Goal: Transaction & Acquisition: Purchase product/service

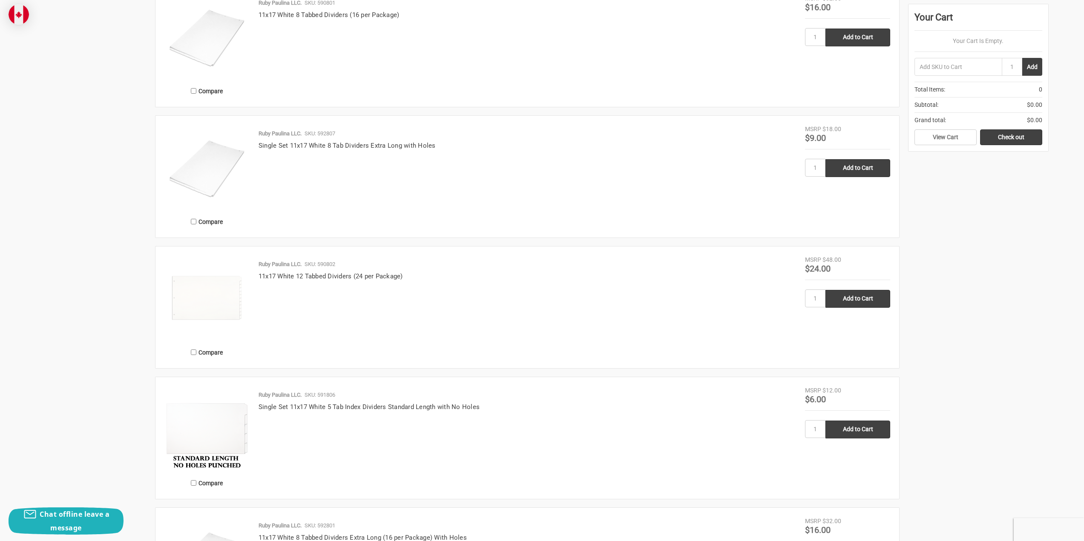
scroll to position [937, 0]
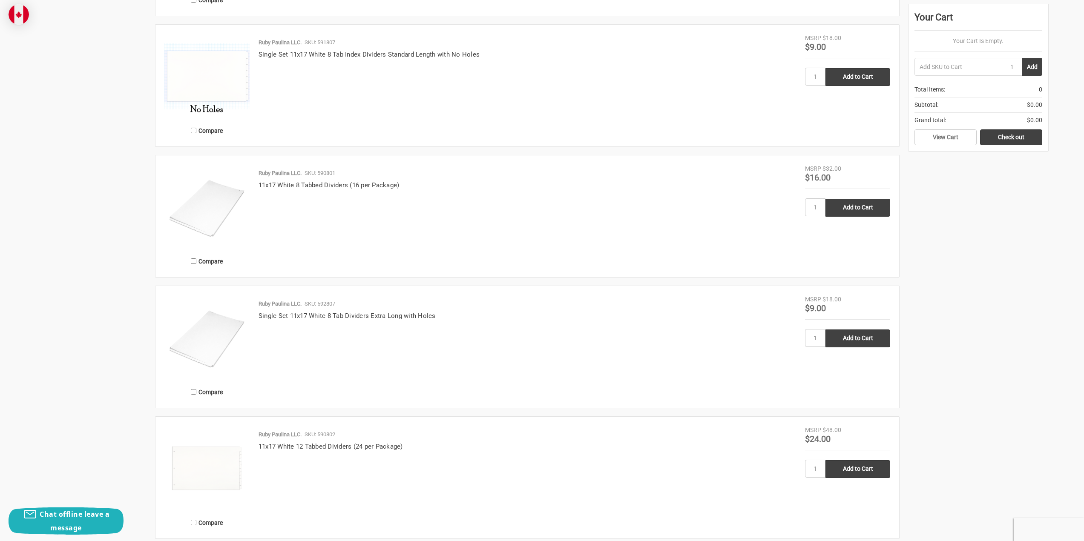
click at [220, 336] on img at bounding box center [206, 337] width 85 height 85
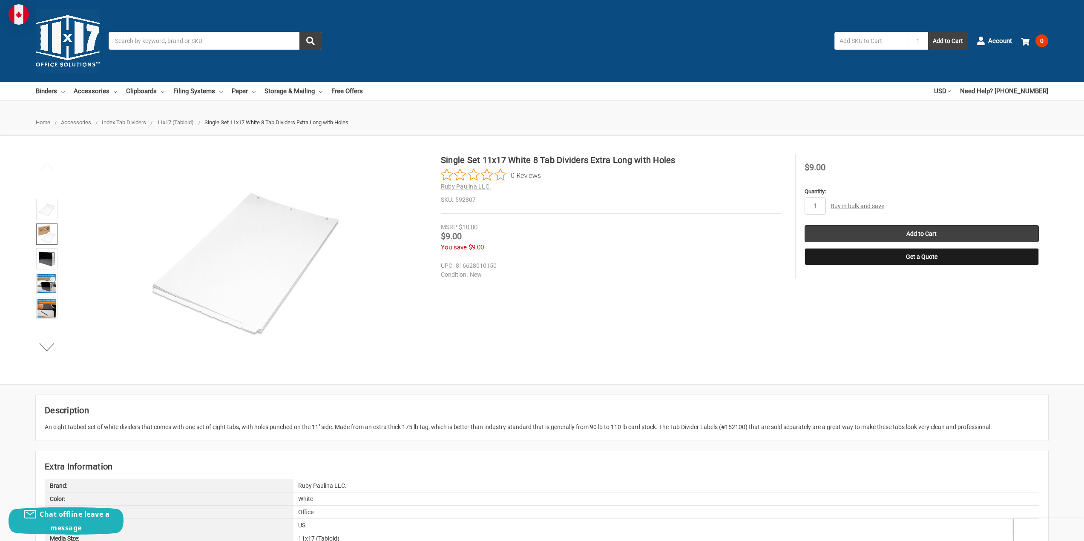
click at [49, 230] on img at bounding box center [46, 234] width 19 height 19
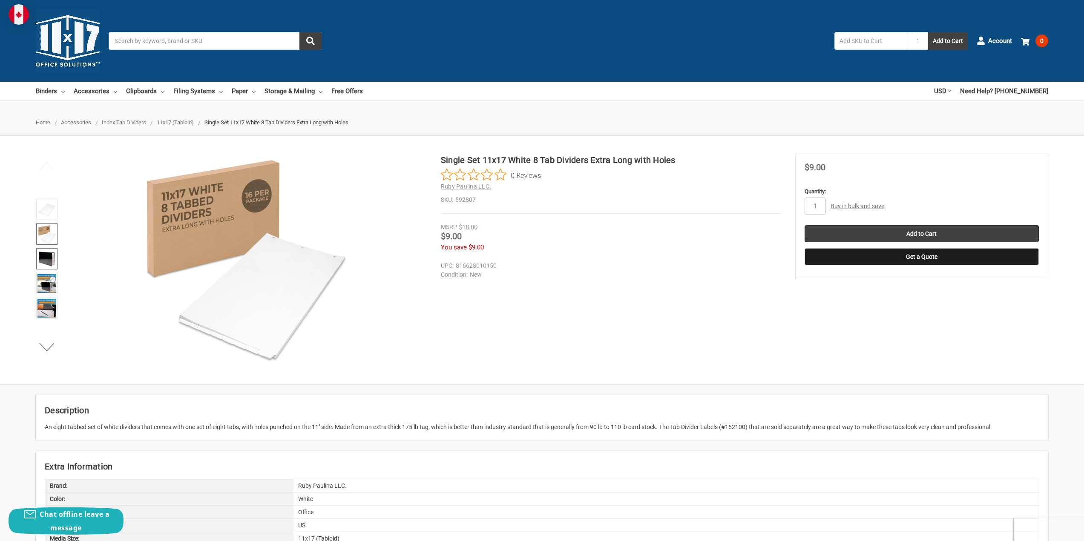
click at [48, 253] on img at bounding box center [46, 259] width 19 height 19
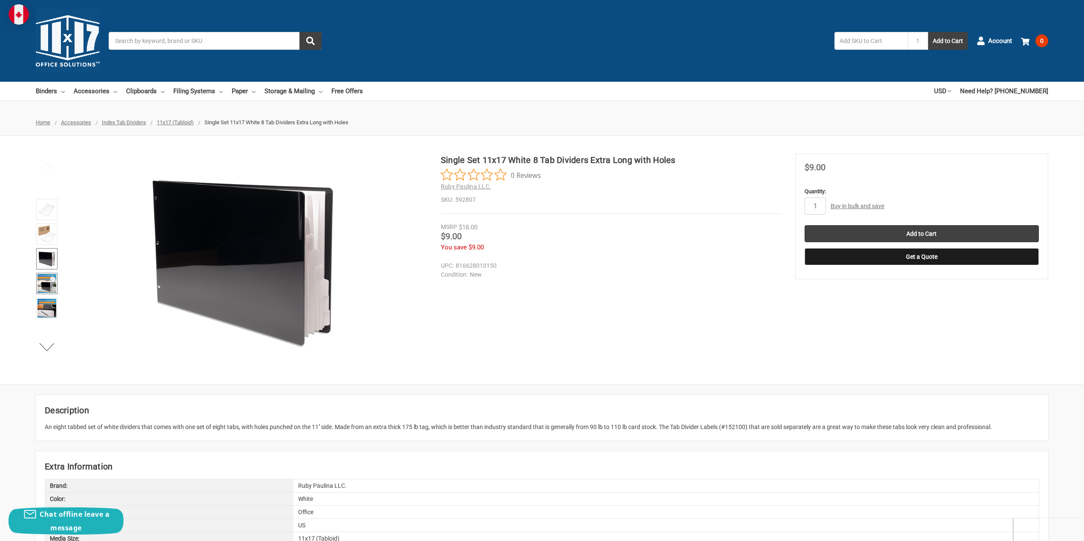
click at [51, 285] on img at bounding box center [46, 283] width 19 height 19
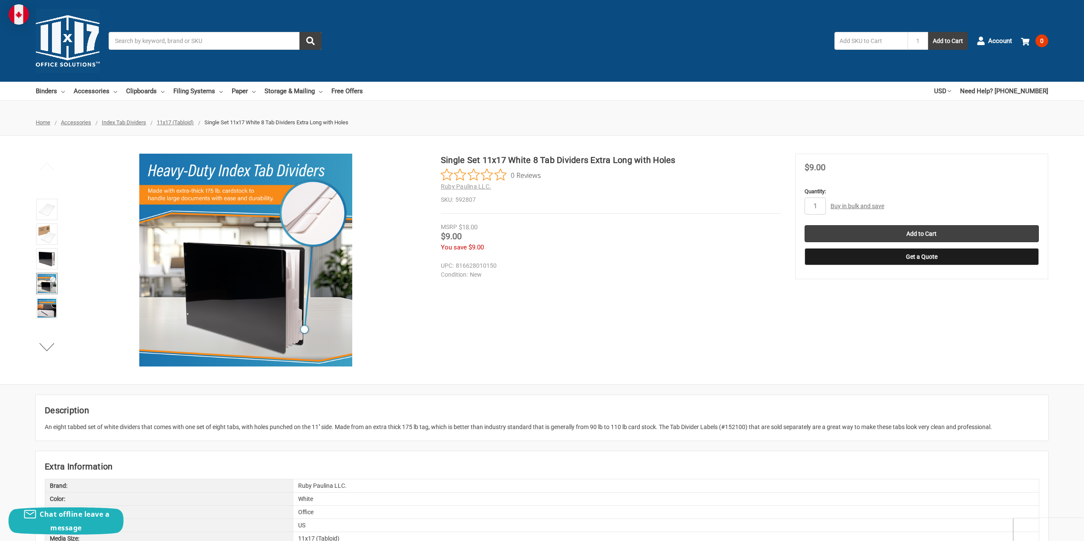
click at [856, 205] on link "Buy in bulk and save" at bounding box center [858, 206] width 54 height 7
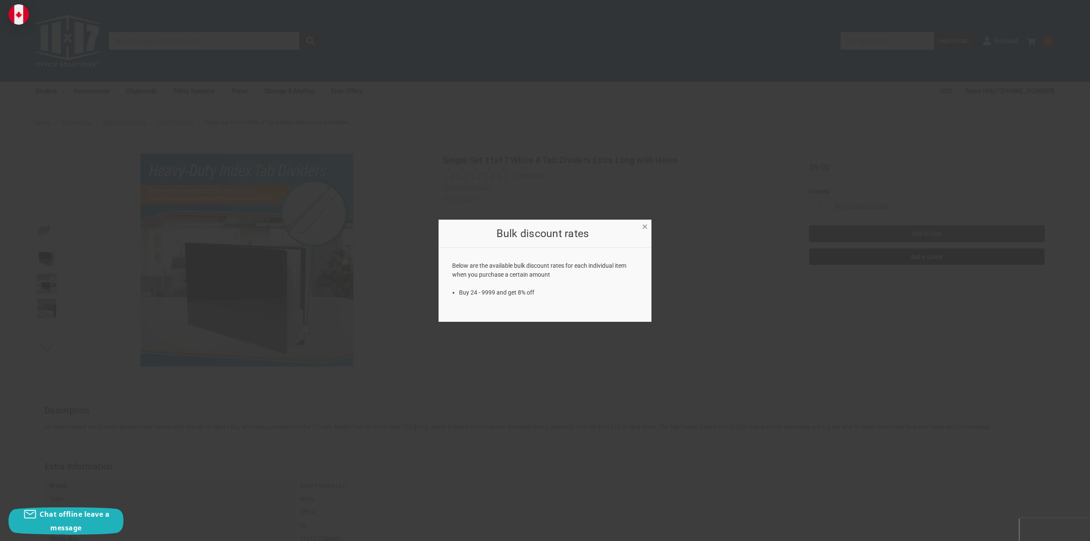
click at [646, 228] on span "×" at bounding box center [645, 227] width 6 height 12
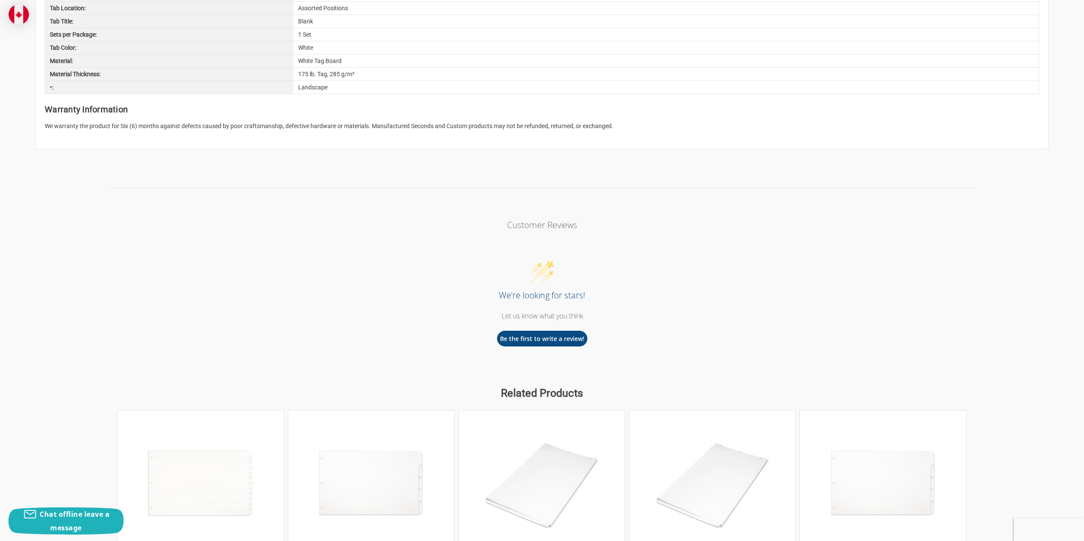
scroll to position [767, 0]
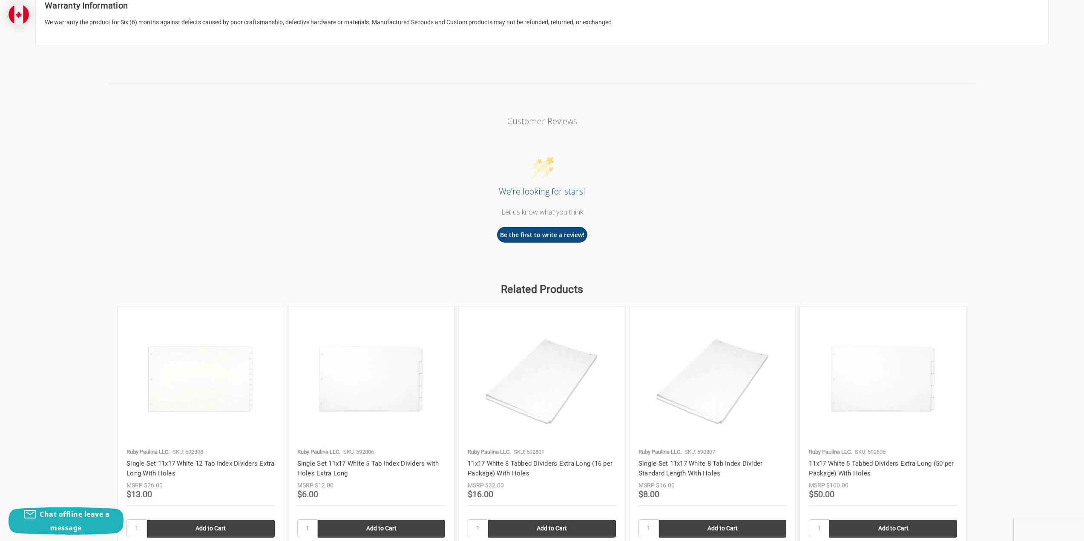
click at [550, 386] on img at bounding box center [542, 380] width 148 height 128
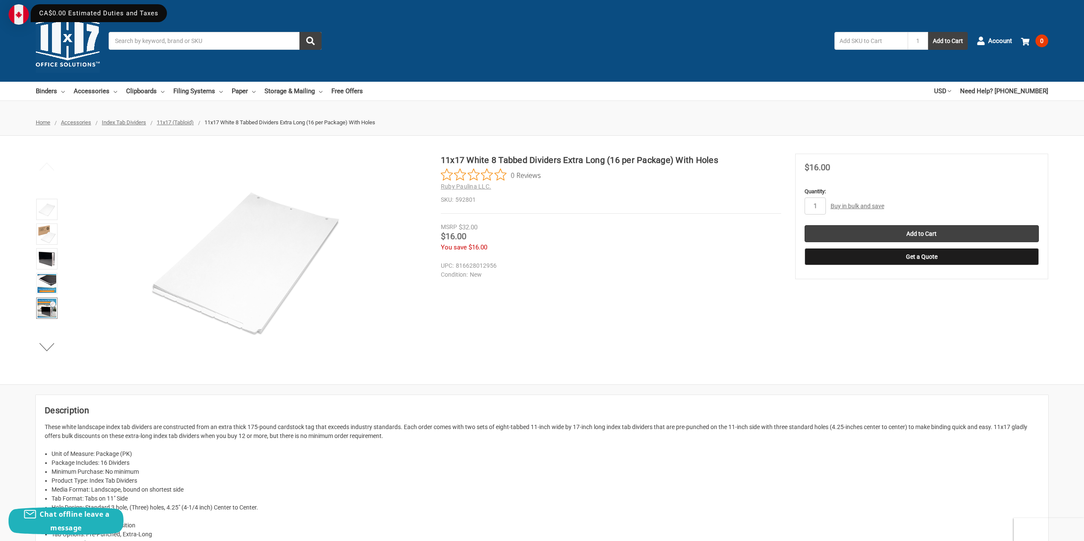
click at [49, 314] on img at bounding box center [46, 308] width 19 height 19
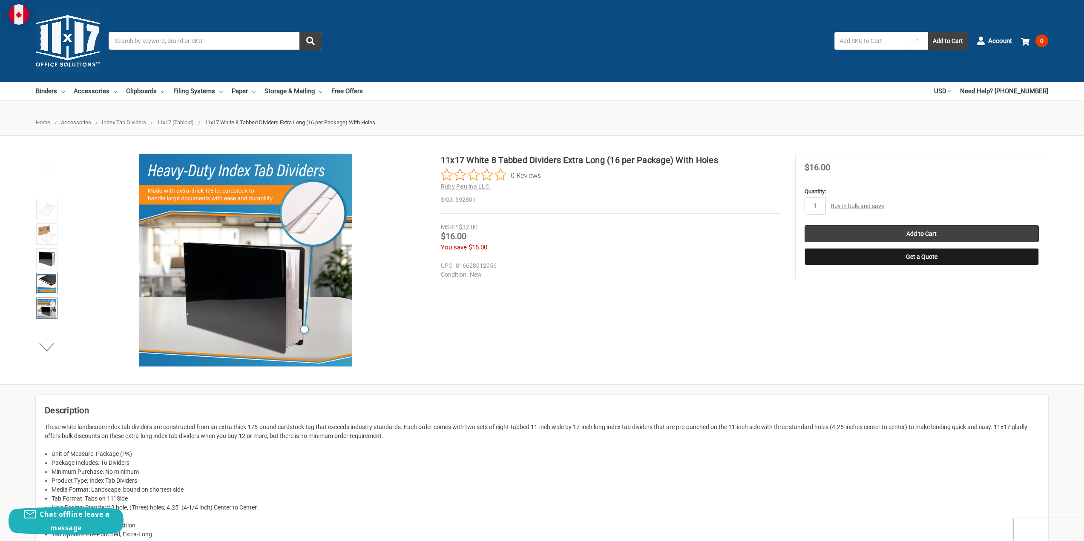
click at [47, 284] on img at bounding box center [46, 283] width 19 height 19
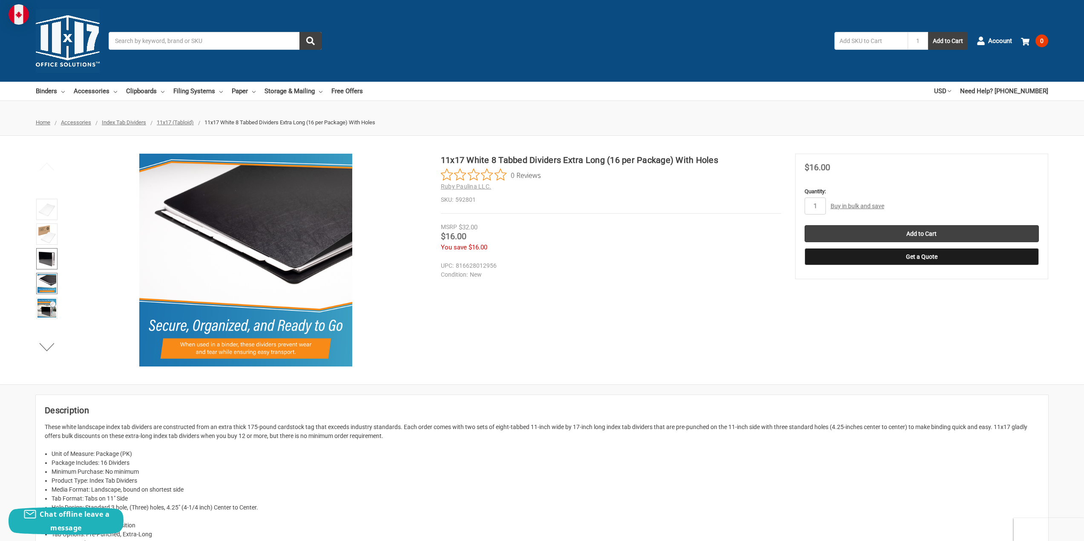
click at [51, 259] on img at bounding box center [46, 259] width 19 height 19
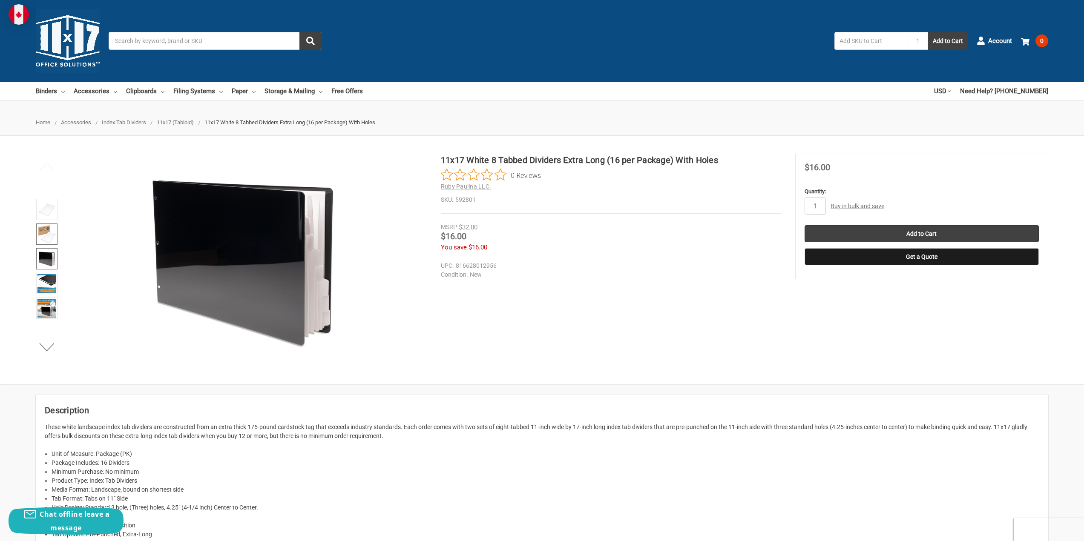
click at [43, 229] on img at bounding box center [46, 234] width 19 height 19
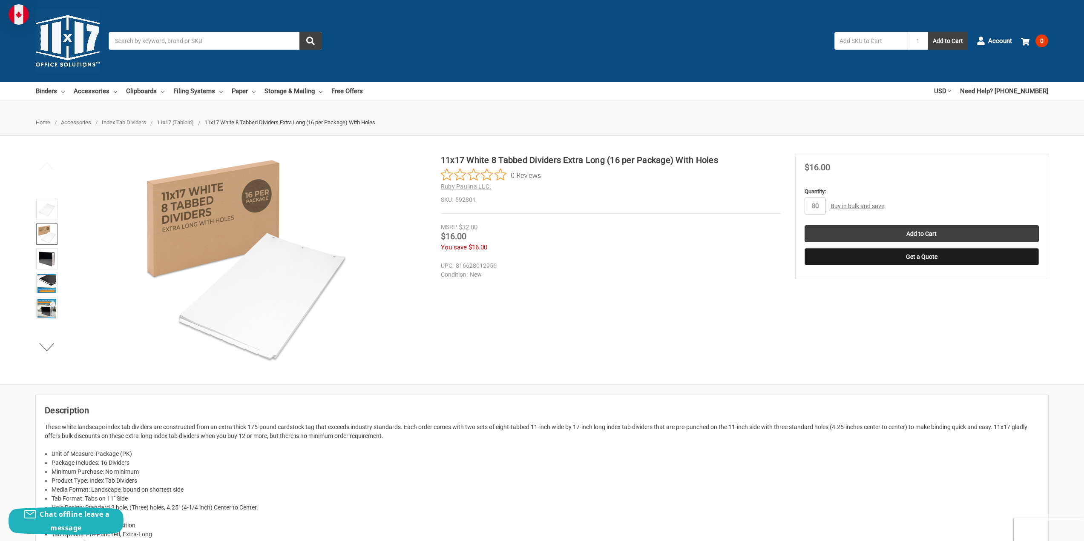
click at [918, 260] on button "Get a Quote" at bounding box center [922, 256] width 234 height 17
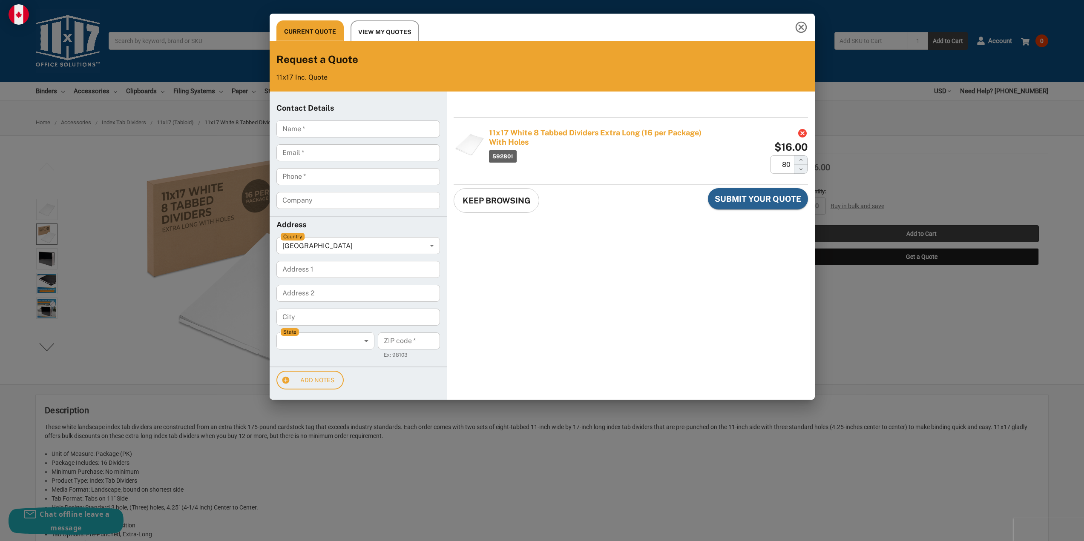
click at [803, 26] on icon "Close this quote dialog" at bounding box center [801, 28] width 12 height 12
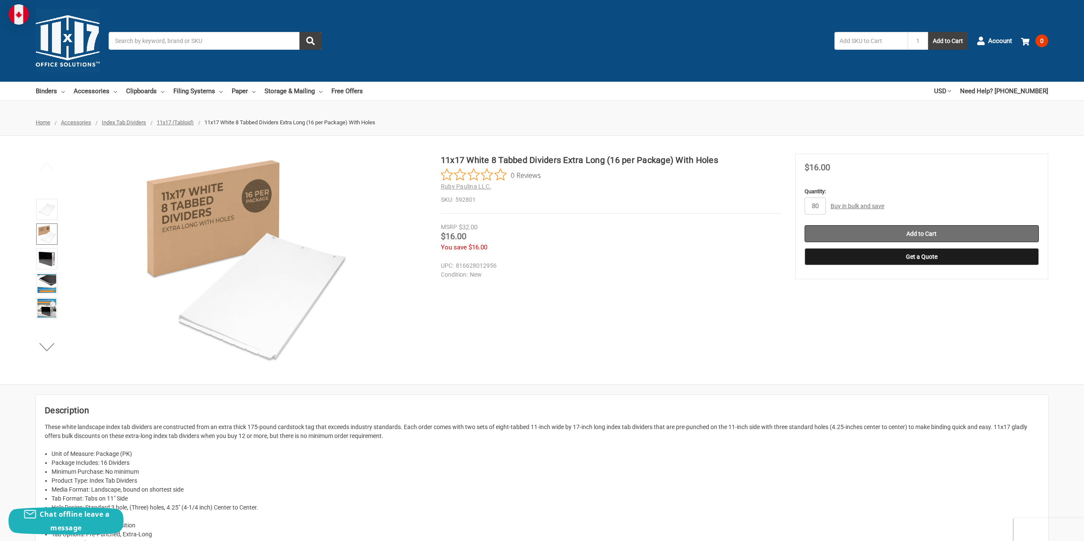
click at [912, 235] on input "Add to Cart" at bounding box center [922, 233] width 234 height 17
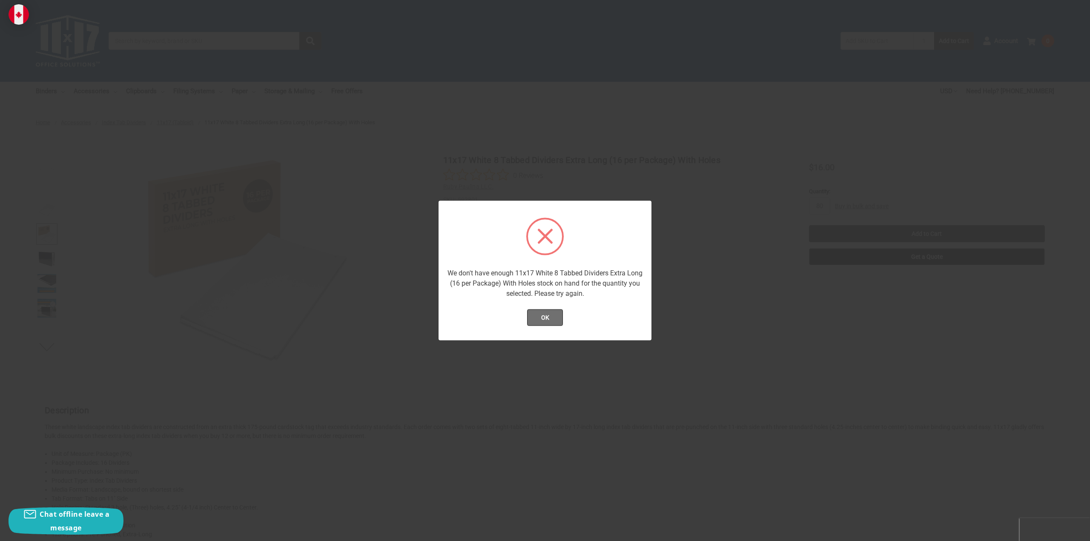
click at [546, 318] on button "OK" at bounding box center [545, 317] width 36 height 17
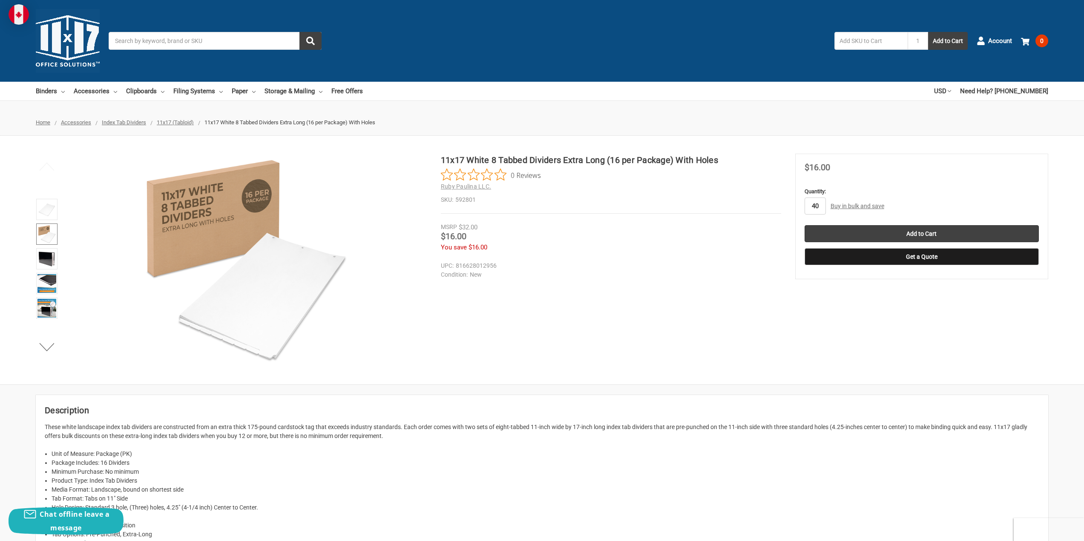
click at [777, 204] on div "11x17 White 8 Tabbed Dividers Extra Long (16 per Package) With Holes 0 Reviews …" at bounding box center [542, 260] width 1084 height 213
type input "10"
click at [929, 233] on input "Add to Cart" at bounding box center [922, 233] width 234 height 17
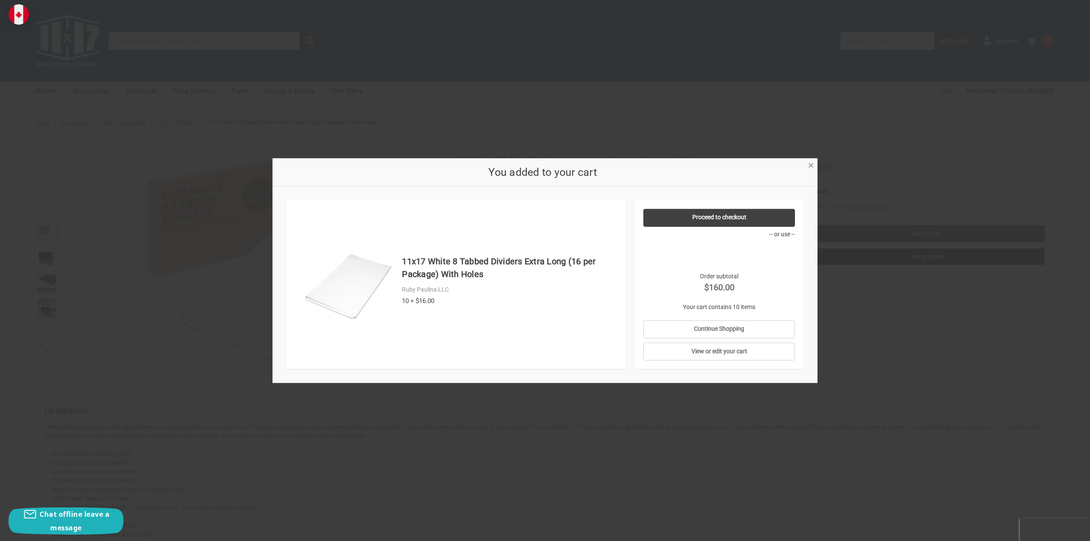
click at [812, 162] on span "×" at bounding box center [812, 165] width 6 height 12
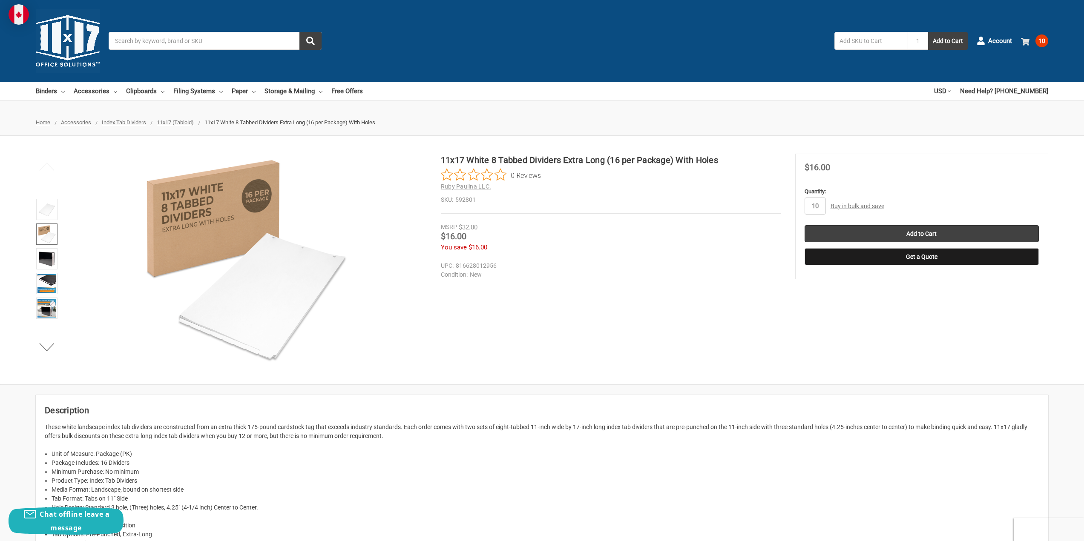
click at [1044, 40] on span "10" at bounding box center [1042, 41] width 13 height 13
